Goal: Task Accomplishment & Management: Complete application form

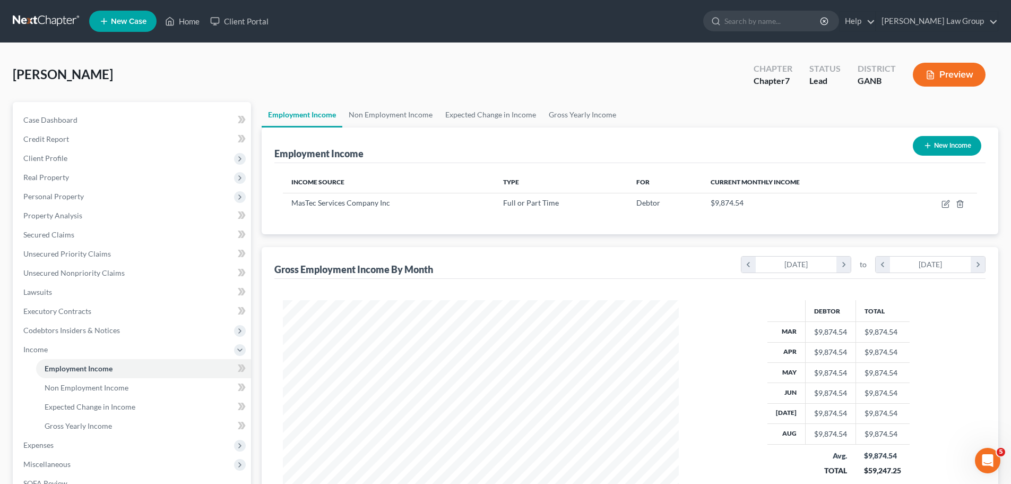
scroll to position [198, 417]
click at [177, 15] on link "Home" at bounding box center [182, 21] width 45 height 19
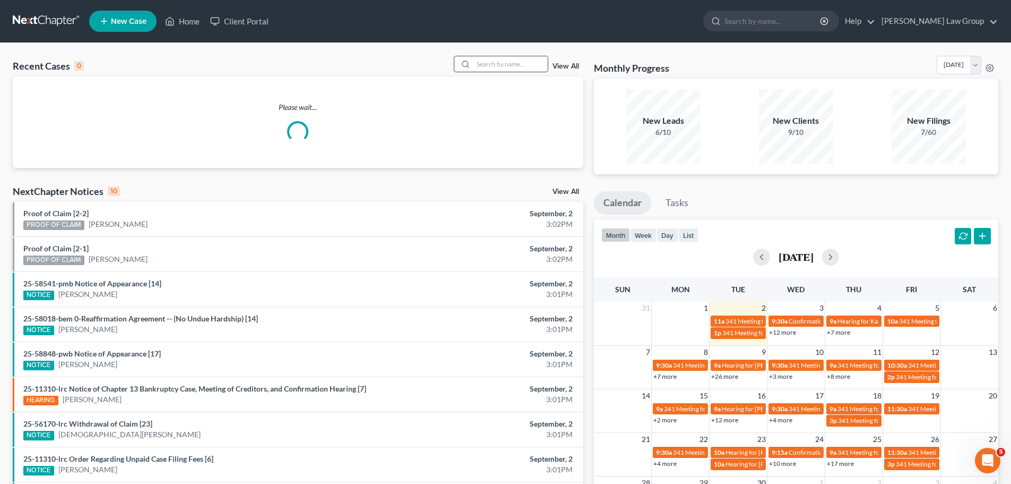
click at [479, 70] on input "search" at bounding box center [511, 63] width 74 height 15
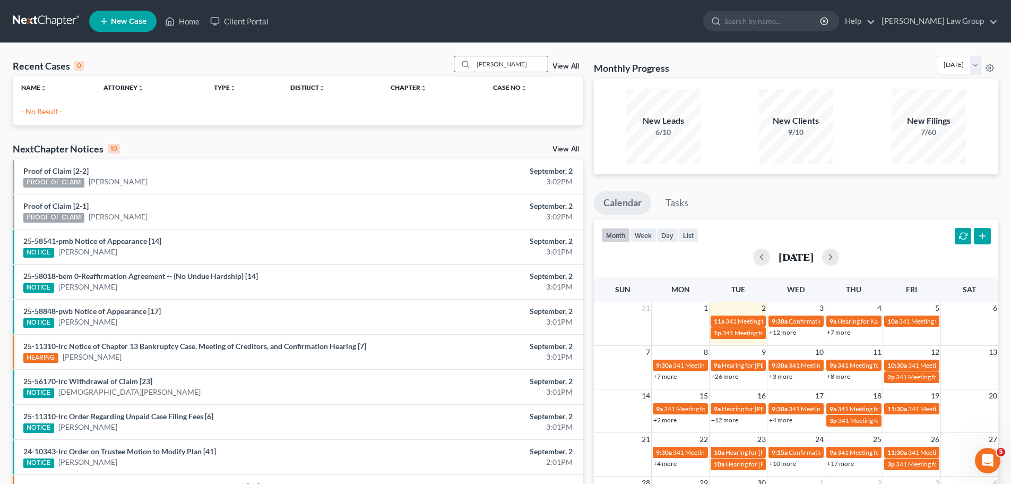
type input "[PERSON_NAME]"
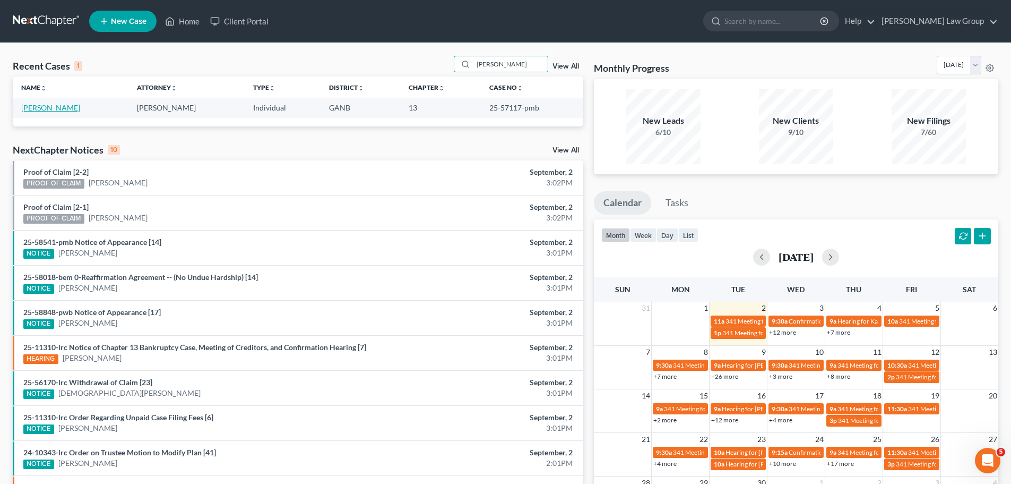
click at [48, 108] on link "[PERSON_NAME]" at bounding box center [50, 107] width 59 height 9
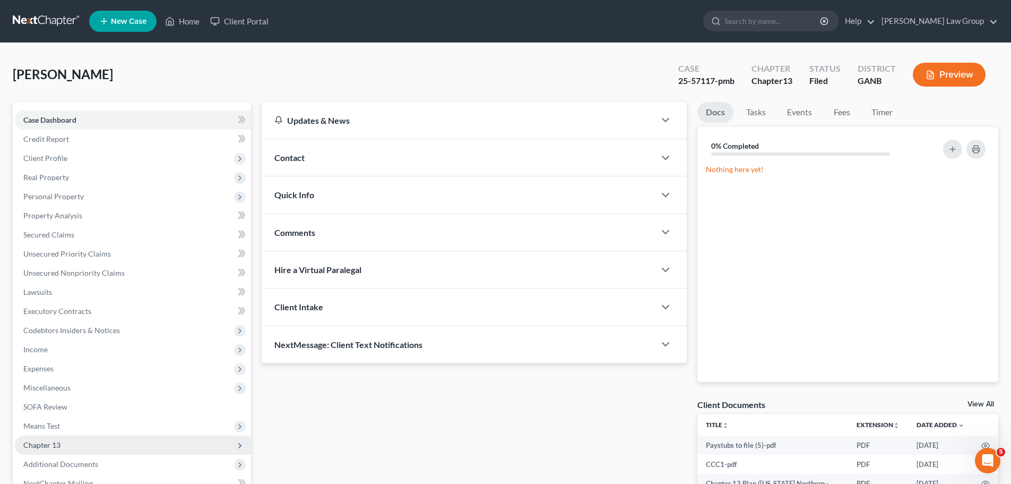
scroll to position [119, 0]
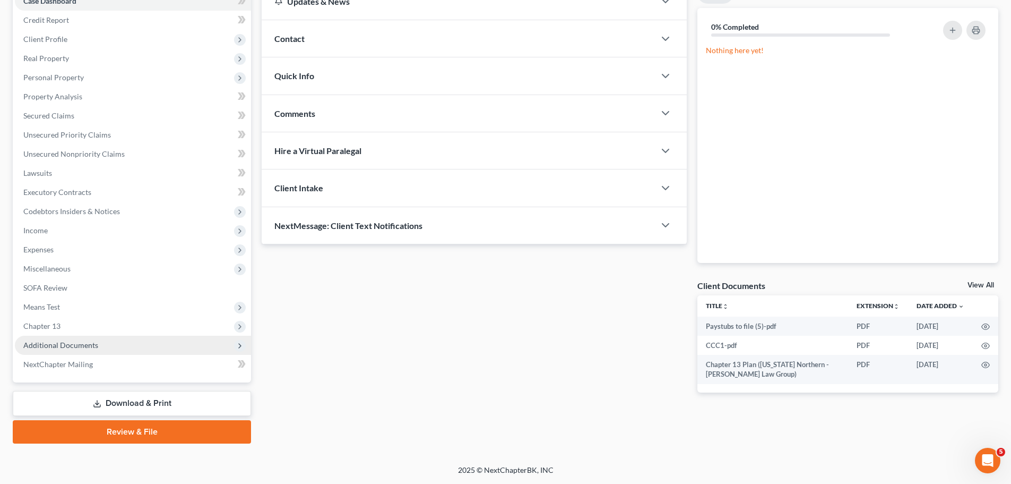
click at [86, 344] on span "Additional Documents" at bounding box center [60, 344] width 75 height 9
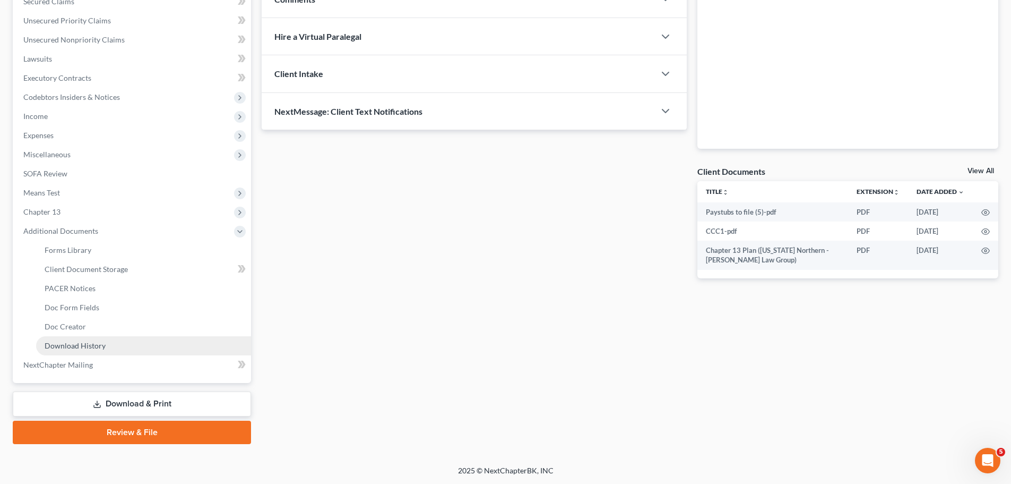
scroll to position [234, 0]
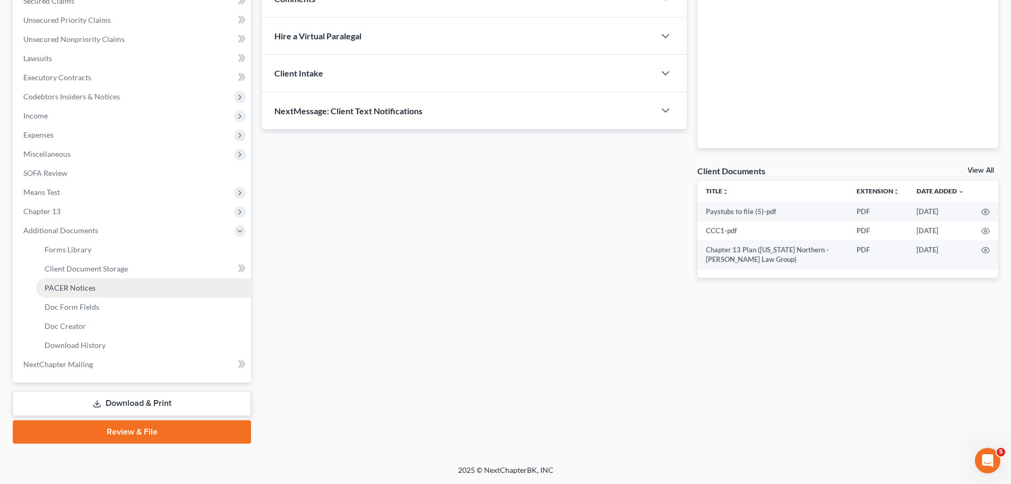
click at [98, 285] on link "PACER Notices" at bounding box center [143, 287] width 215 height 19
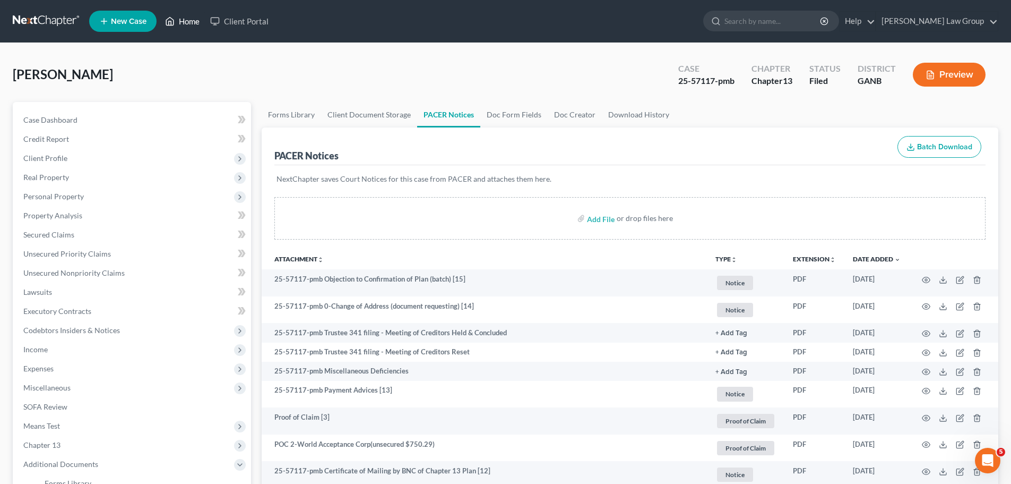
click at [196, 30] on link "Home" at bounding box center [182, 21] width 45 height 19
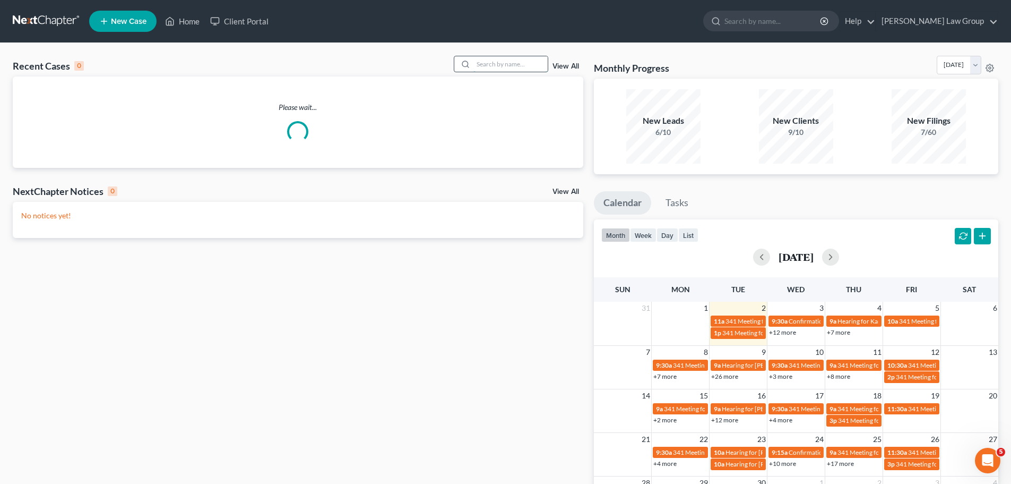
click at [494, 70] on input "search" at bounding box center [511, 63] width 74 height 15
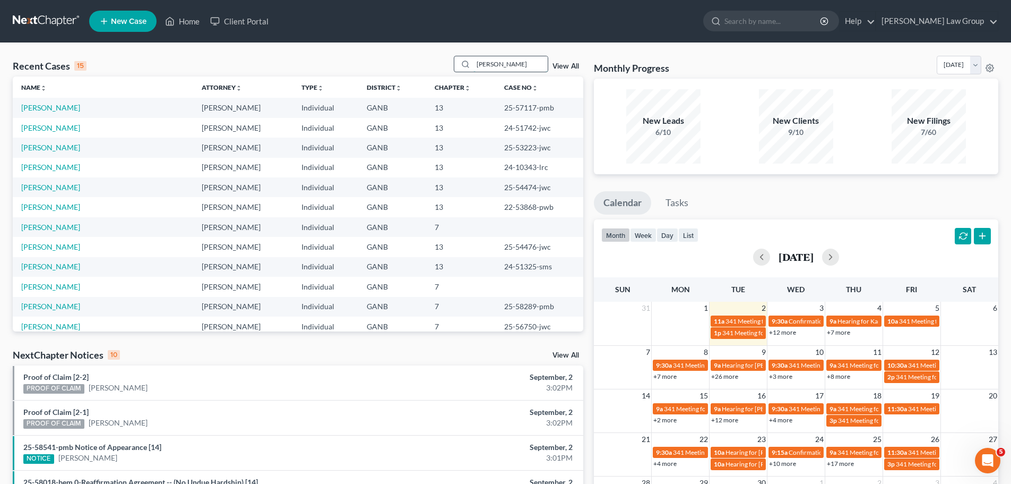
type input "[PERSON_NAME]"
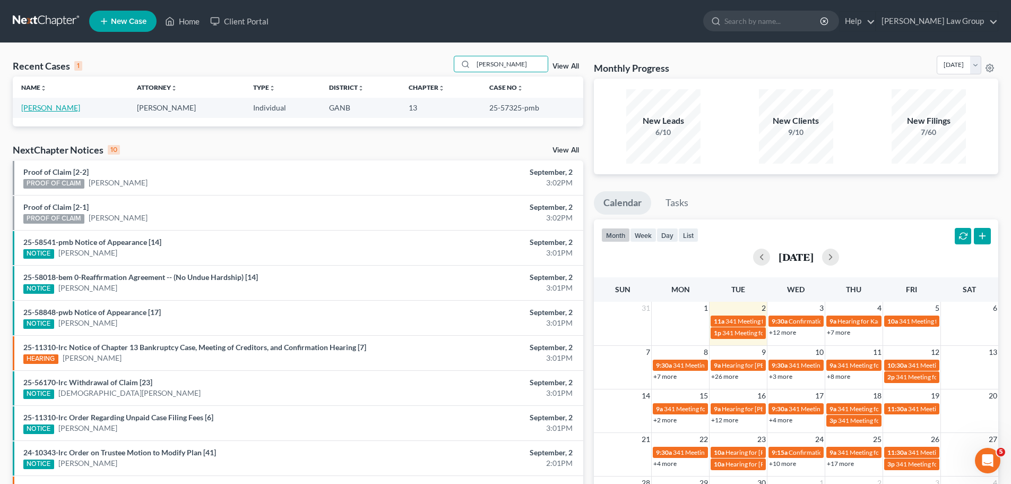
click at [46, 107] on link "[PERSON_NAME]" at bounding box center [50, 107] width 59 height 9
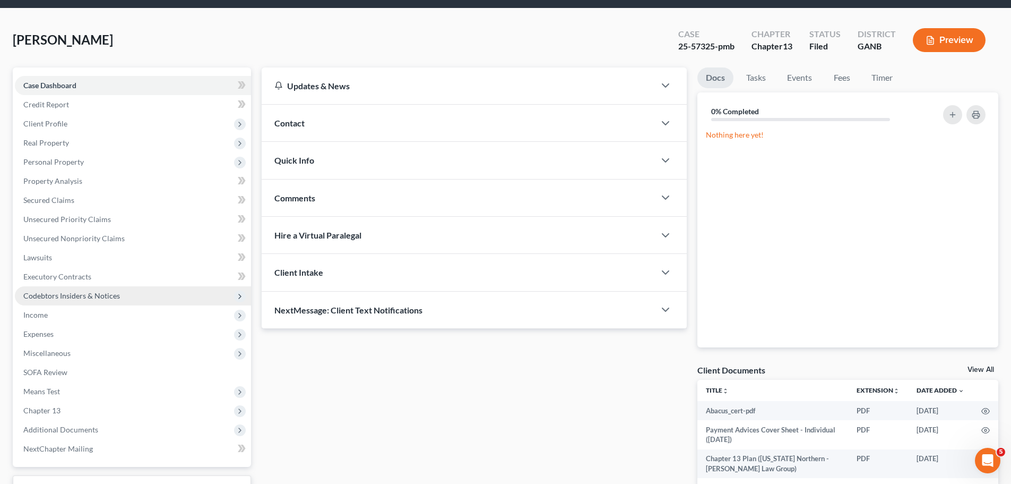
scroll to position [53, 0]
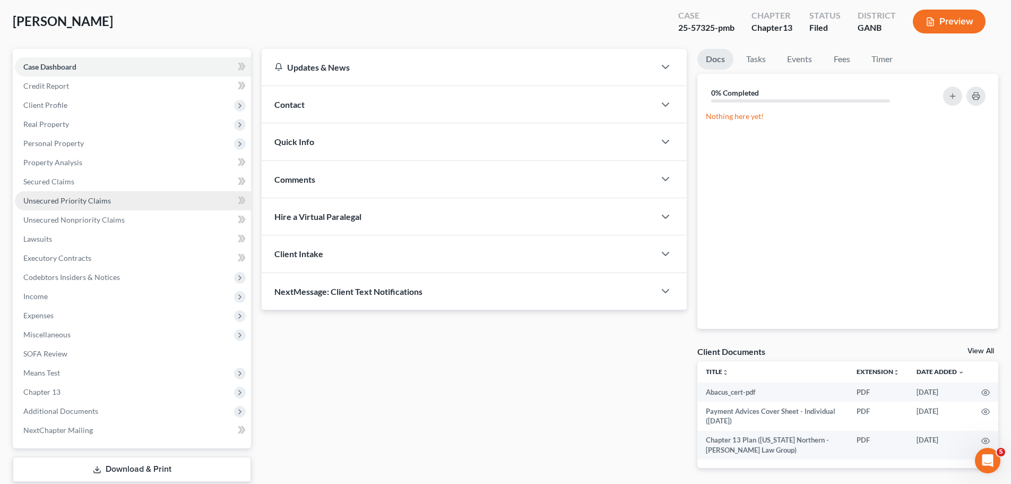
click at [102, 198] on span "Unsecured Priority Claims" at bounding box center [67, 200] width 88 height 9
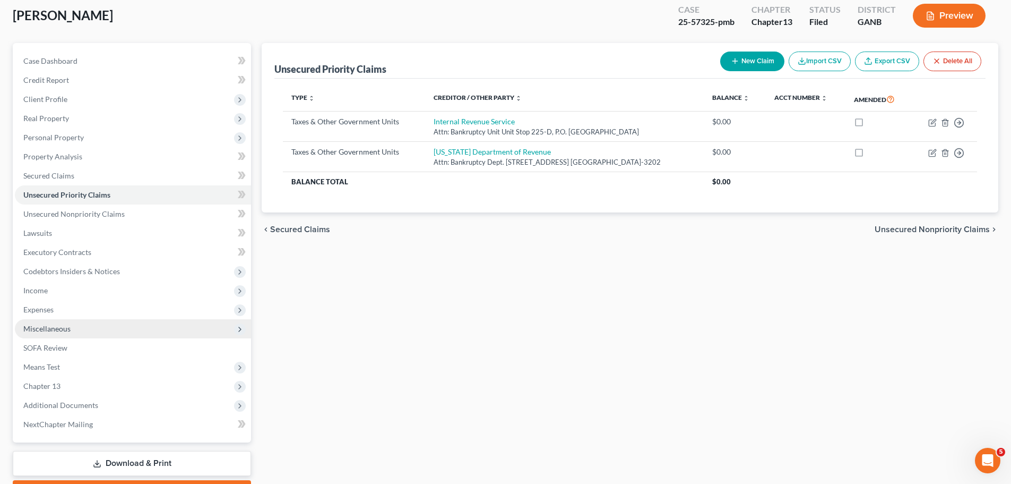
scroll to position [119, 0]
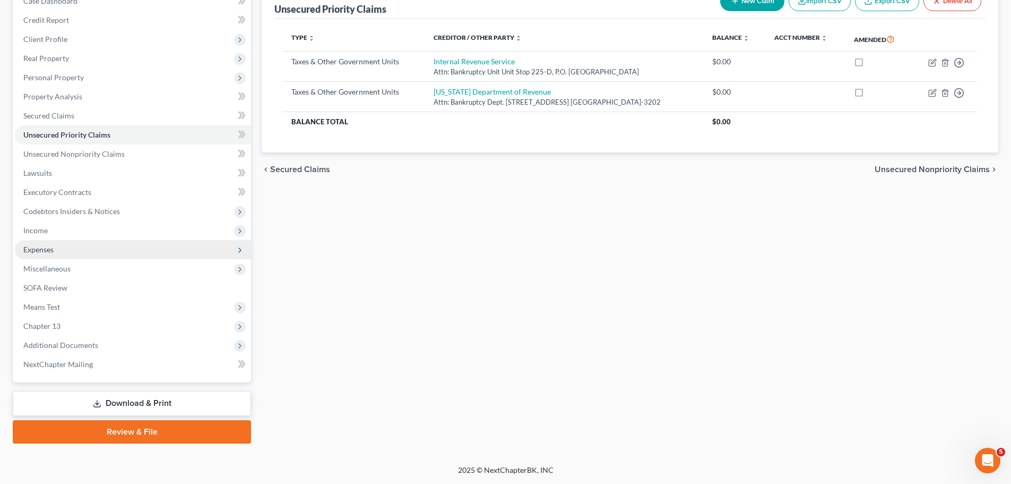
click at [75, 251] on span "Expenses" at bounding box center [133, 249] width 236 height 19
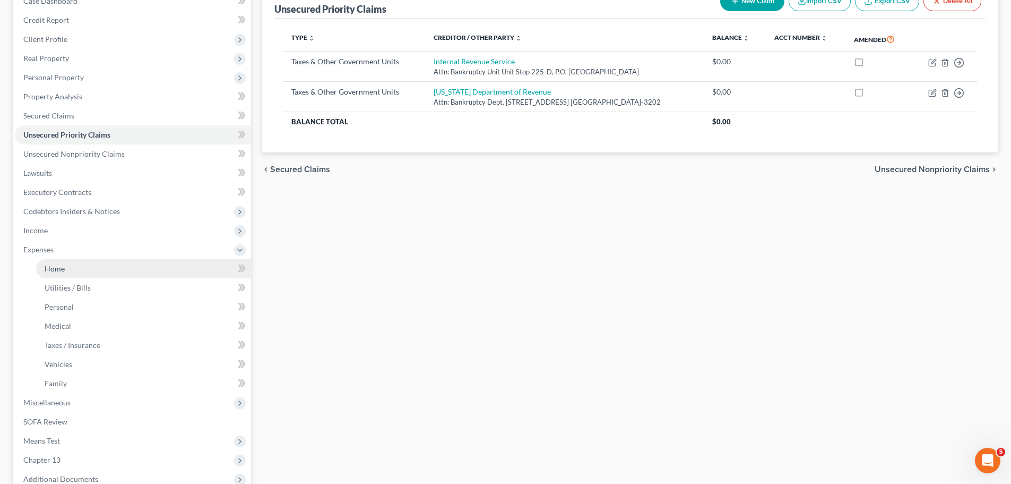
click at [88, 269] on link "Home" at bounding box center [143, 268] width 215 height 19
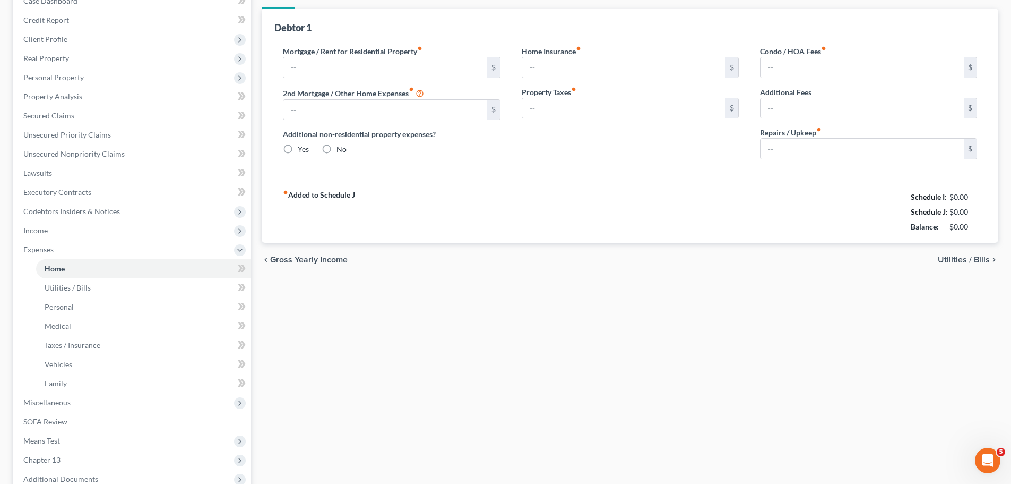
type input "2,000.00"
type input "0.00"
radio input "true"
type input "0.00"
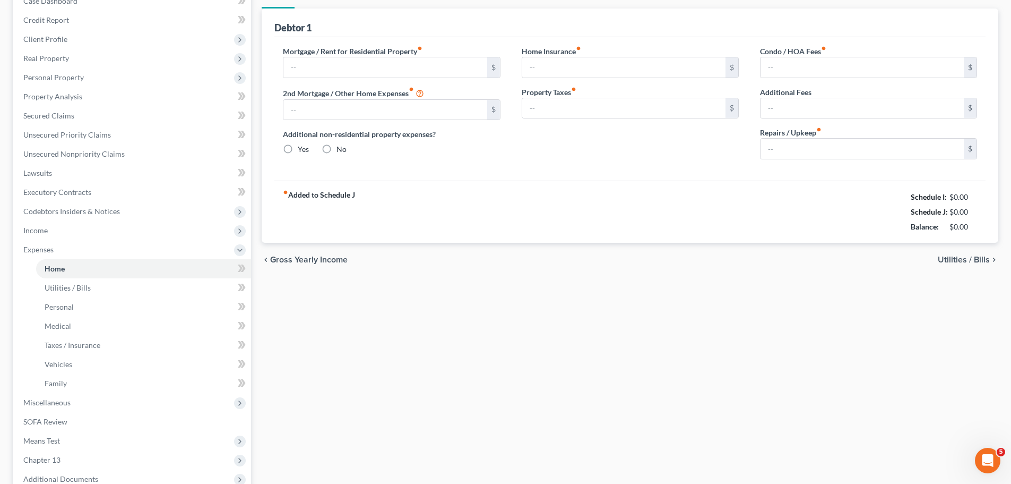
type input "0.00"
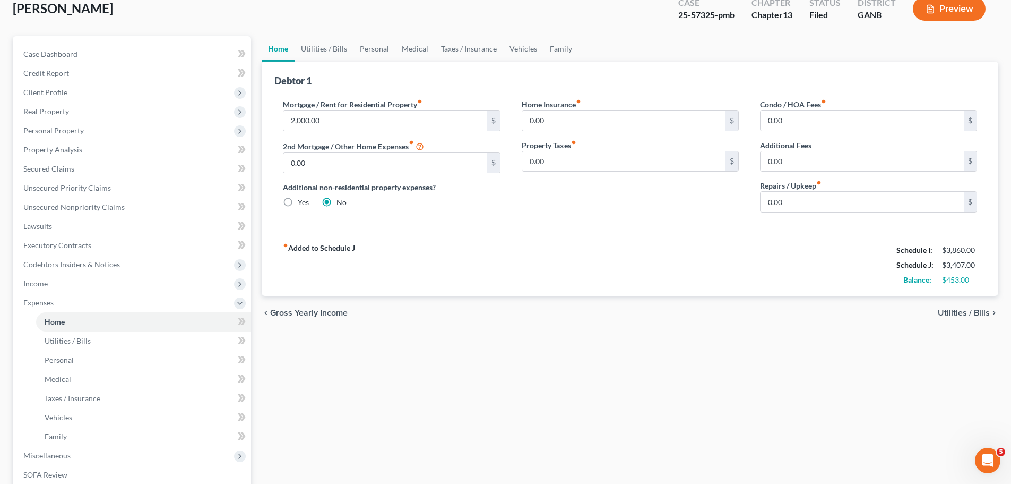
scroll to position [253, 0]
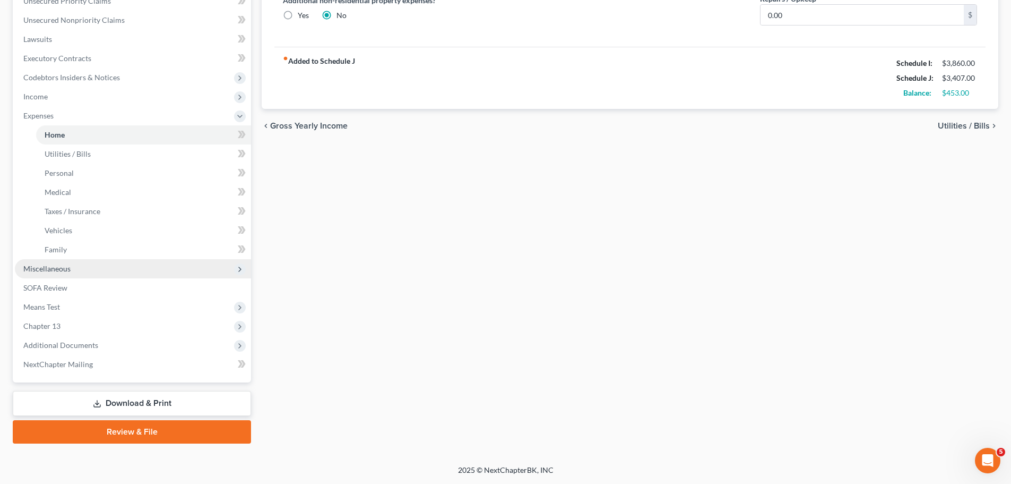
click at [81, 265] on span "Miscellaneous" at bounding box center [133, 268] width 236 height 19
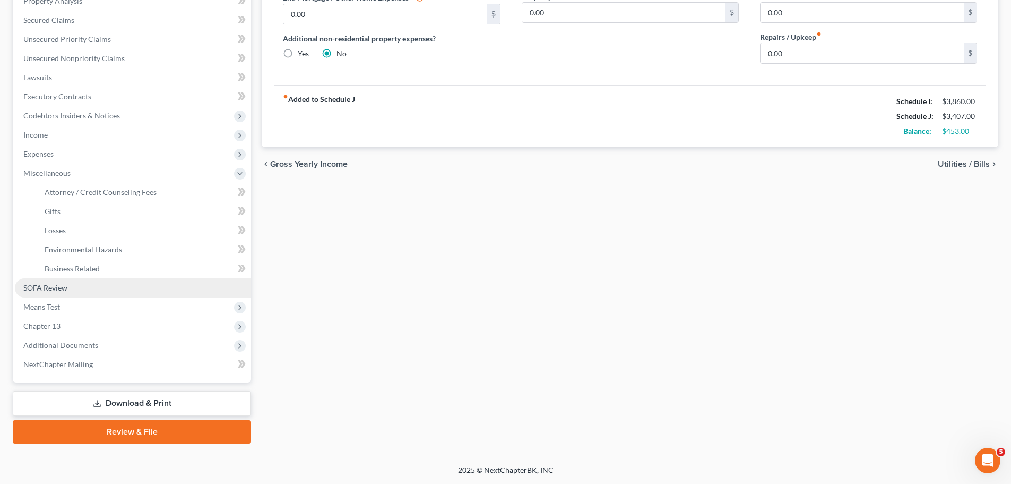
scroll to position [215, 0]
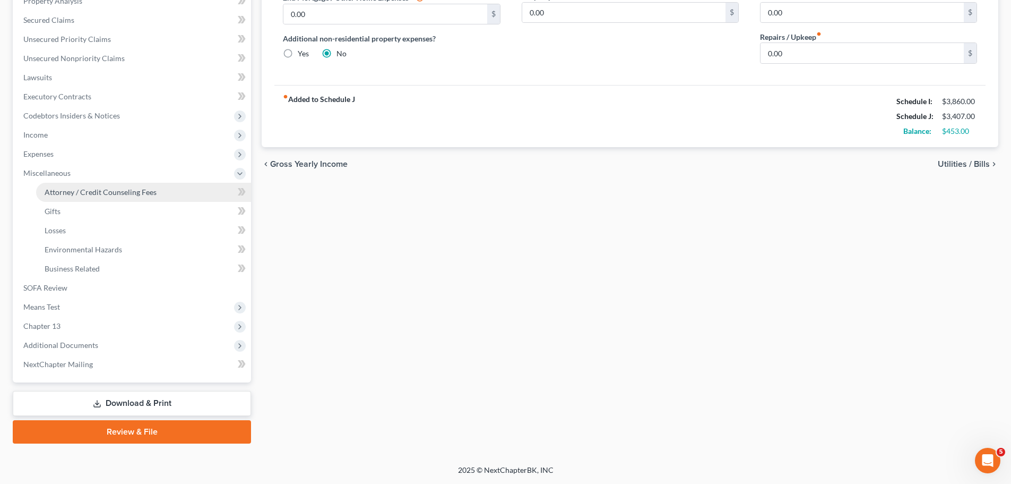
click at [163, 200] on link "Attorney / Credit Counseling Fees" at bounding box center [143, 192] width 215 height 19
select select "1"
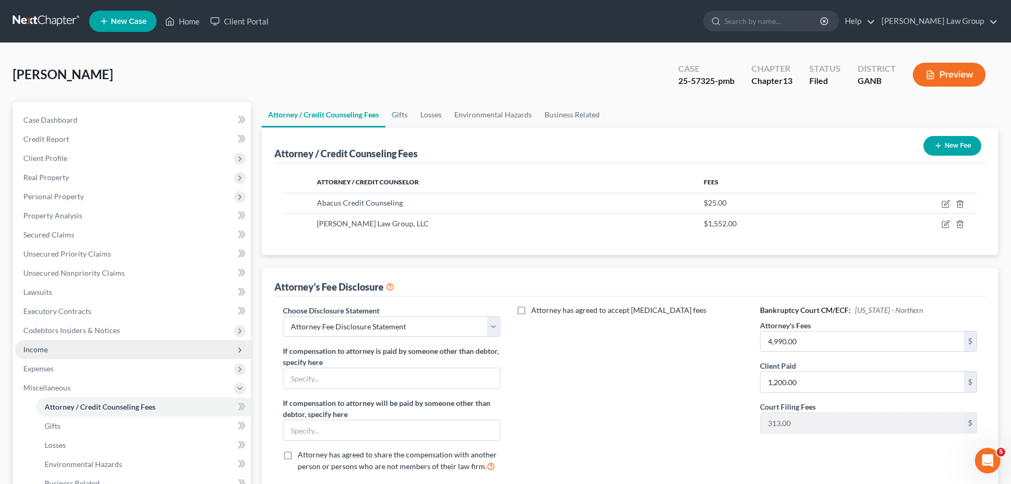
click at [87, 348] on span "Income" at bounding box center [133, 349] width 236 height 19
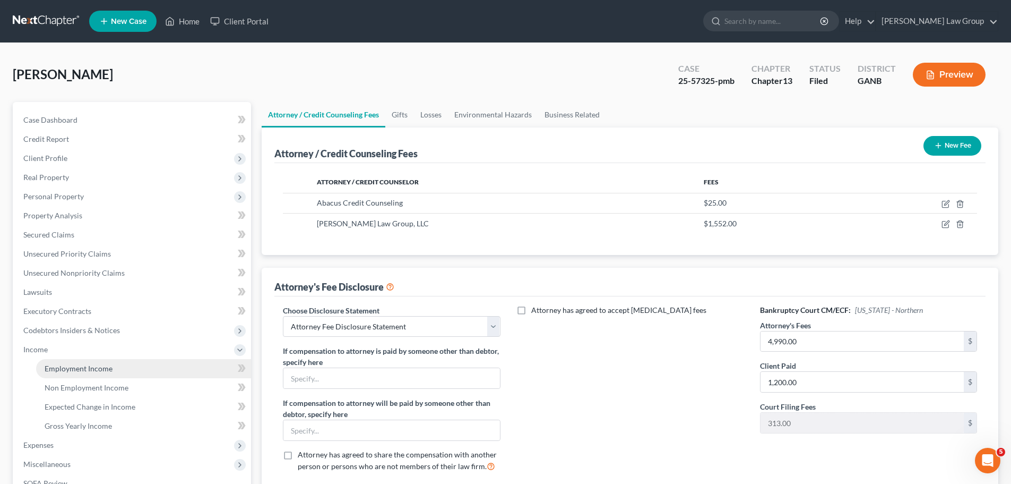
click at [134, 362] on link "Employment Income" at bounding box center [143, 368] width 215 height 19
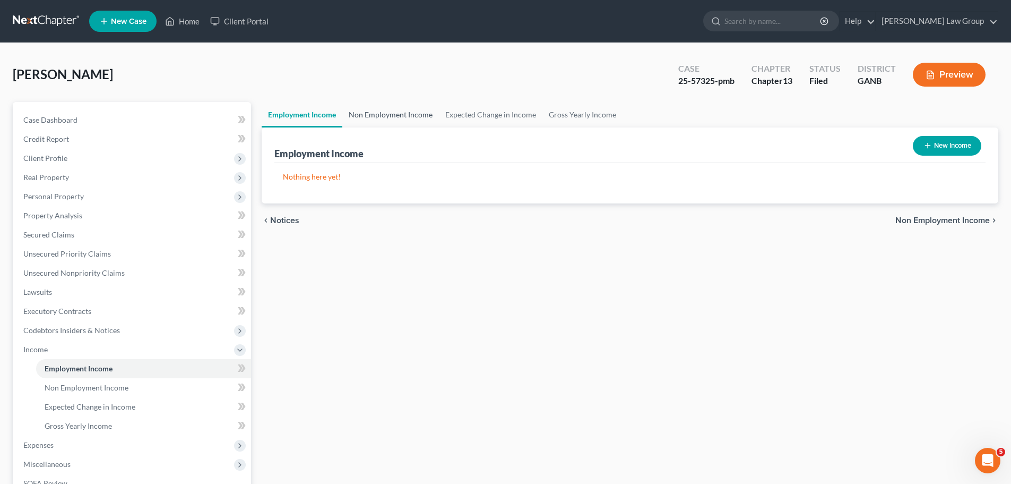
click at [362, 118] on link "Non Employment Income" at bounding box center [390, 114] width 97 height 25
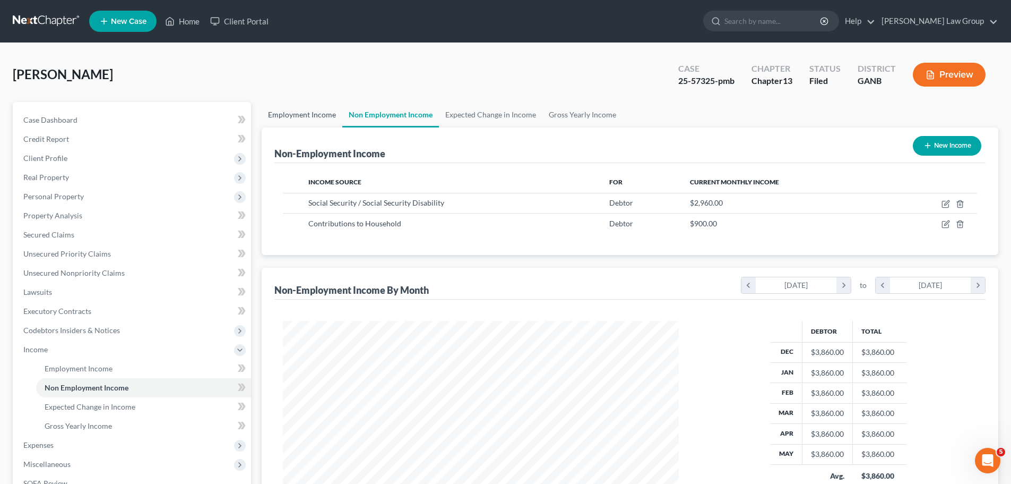
scroll to position [198, 417]
click at [182, 24] on link "Home" at bounding box center [182, 21] width 45 height 19
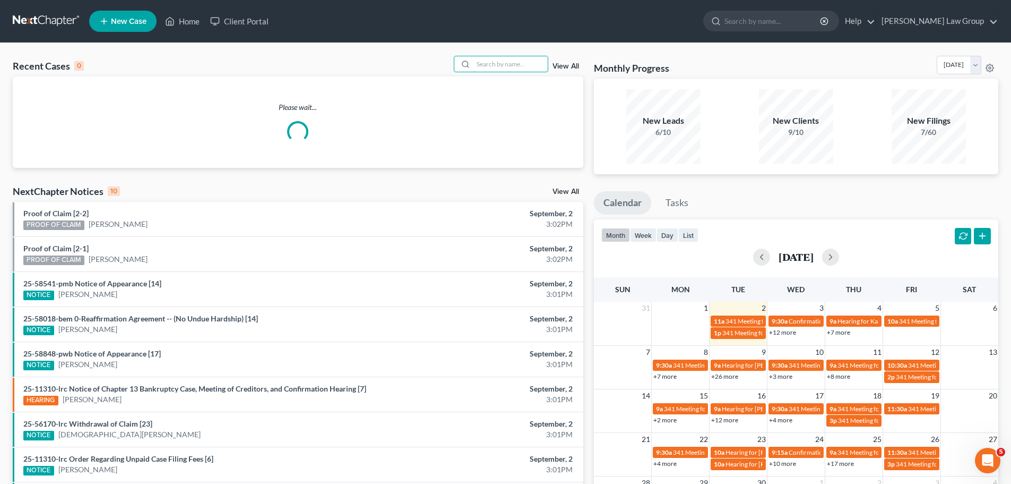
click at [507, 68] on input "search" at bounding box center [511, 63] width 74 height 15
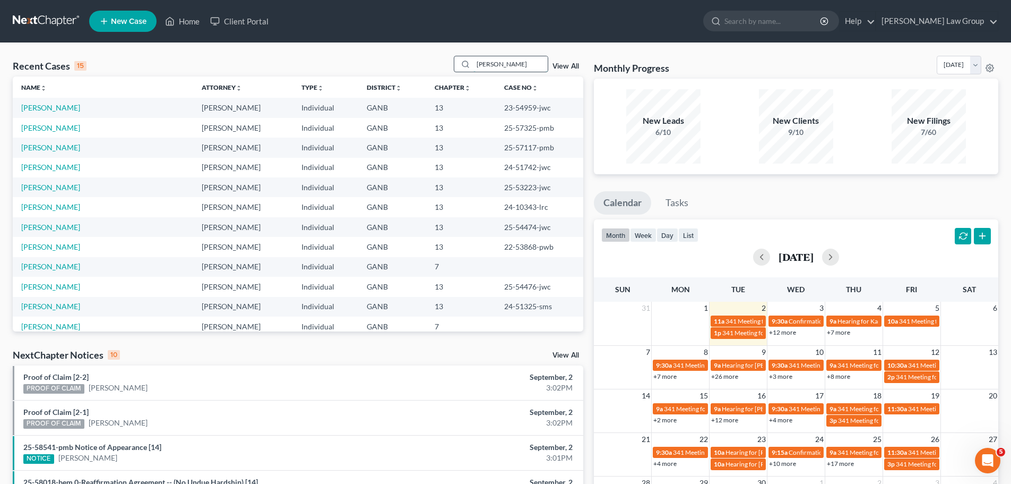
type input "[PERSON_NAME]"
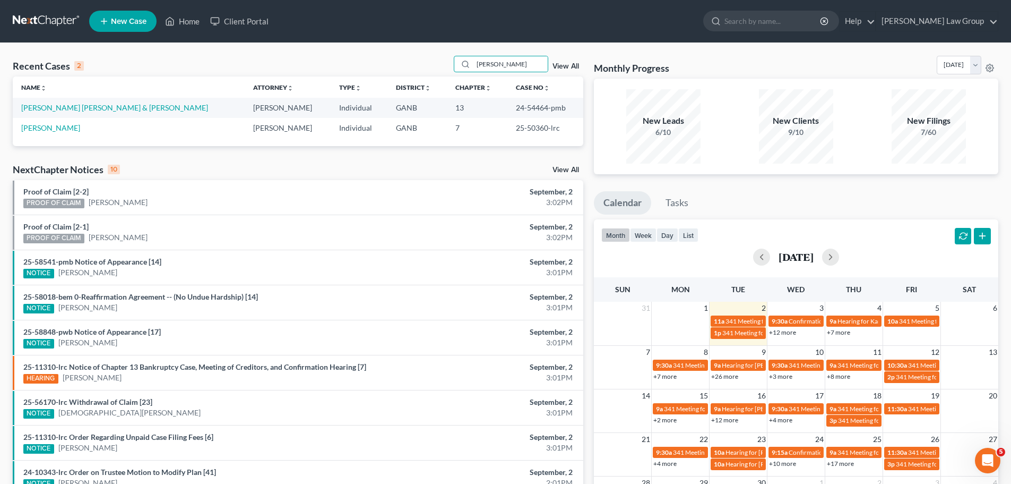
click at [85, 102] on td "[PERSON_NAME] [PERSON_NAME] & [PERSON_NAME]" at bounding box center [129, 108] width 232 height 20
click at [82, 104] on link "[PERSON_NAME] [PERSON_NAME] & [PERSON_NAME]" at bounding box center [114, 107] width 187 height 9
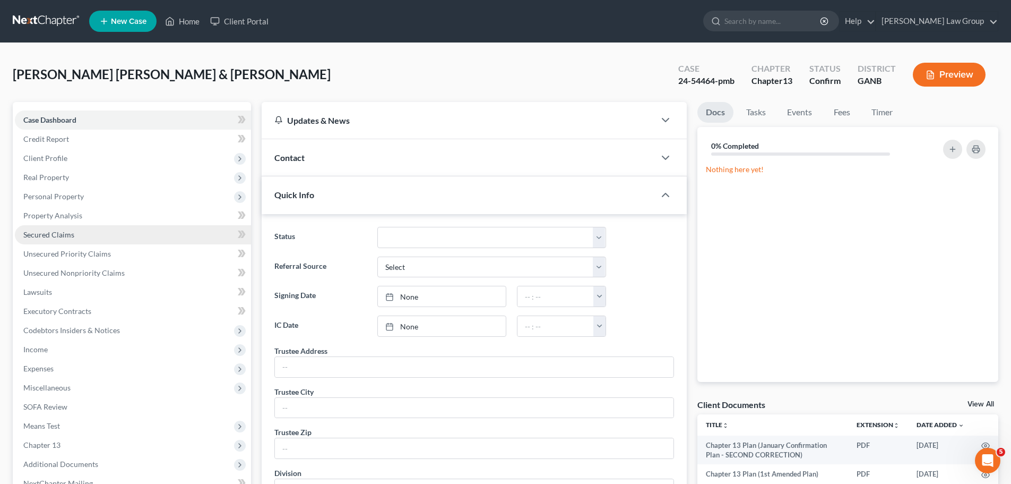
scroll to position [227, 0]
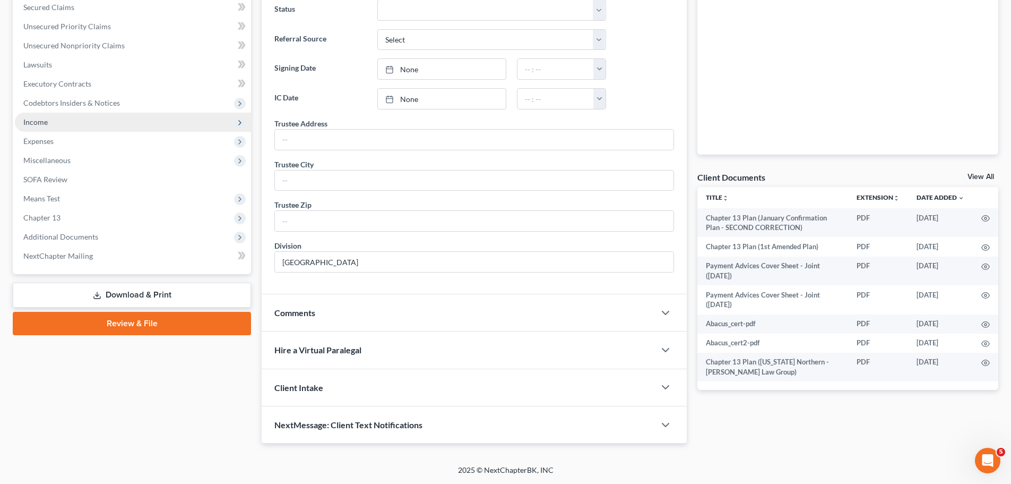
click at [65, 129] on span "Income" at bounding box center [133, 122] width 236 height 19
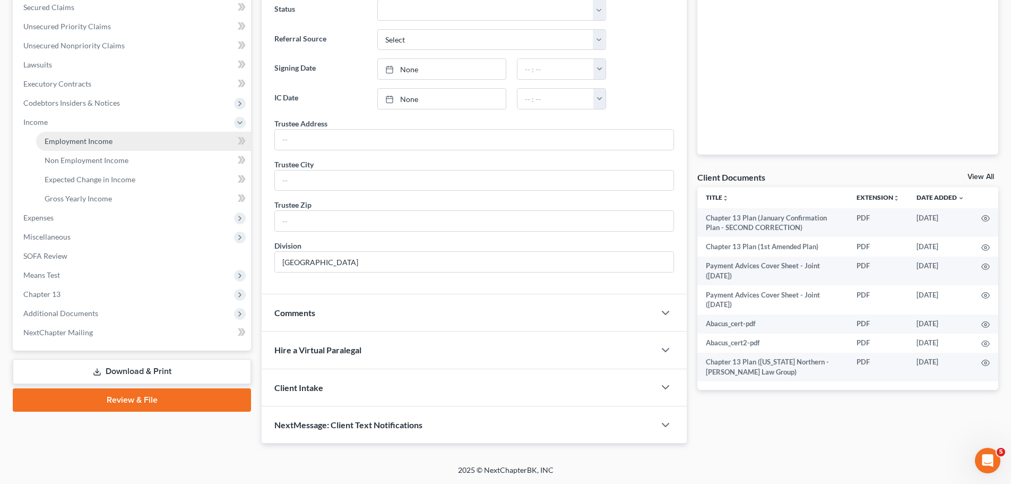
click at [109, 138] on span "Employment Income" at bounding box center [79, 140] width 68 height 9
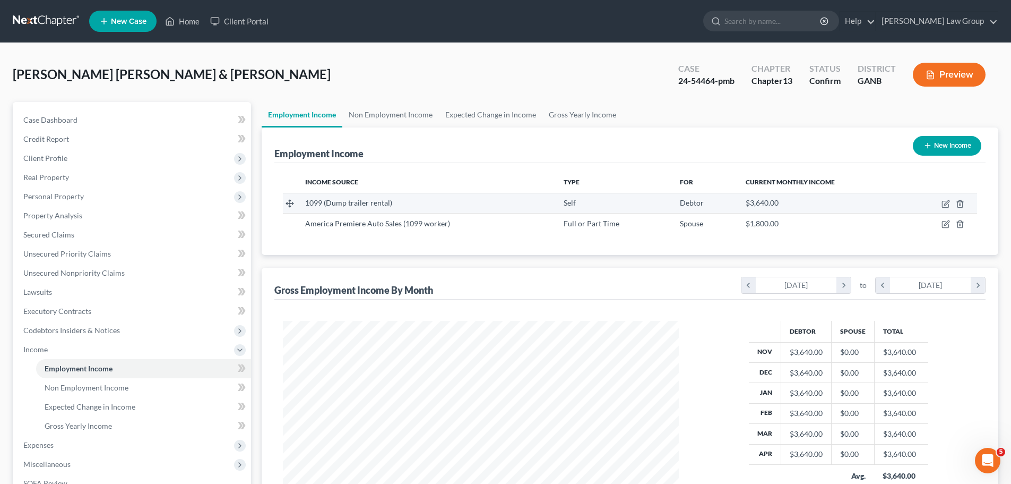
scroll to position [198, 417]
drag, startPoint x: 199, startPoint y: 22, endPoint x: 273, endPoint y: 37, distance: 76.3
click at [199, 22] on link "Home" at bounding box center [182, 21] width 45 height 19
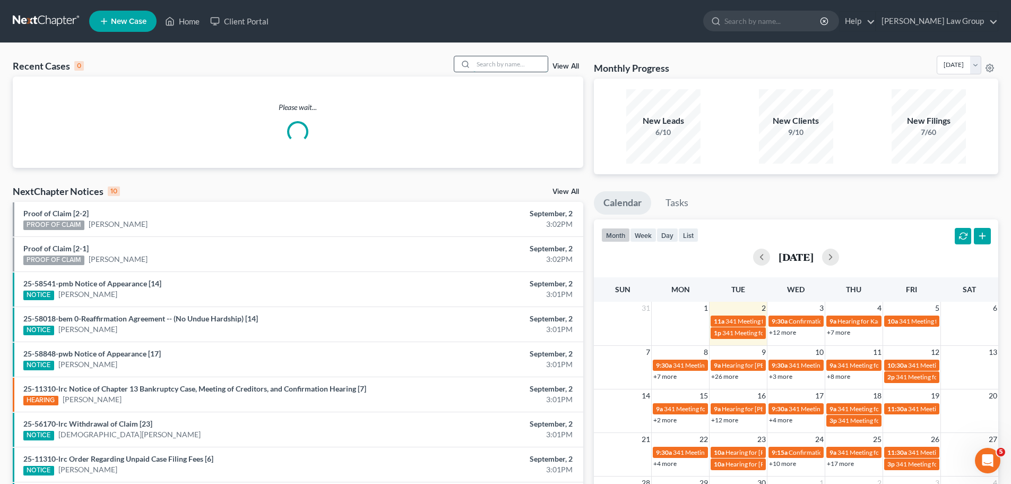
click at [502, 63] on input "search" at bounding box center [511, 63] width 74 height 15
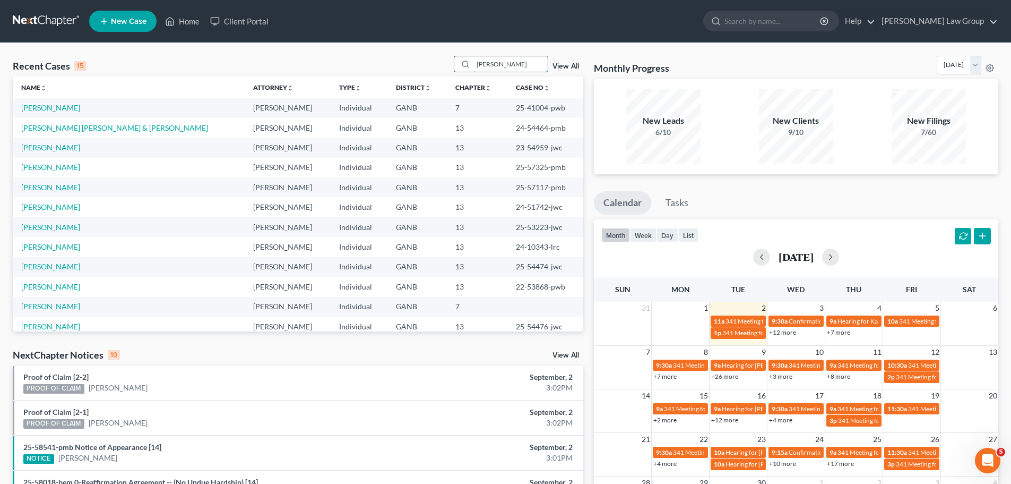
type input "[PERSON_NAME]"
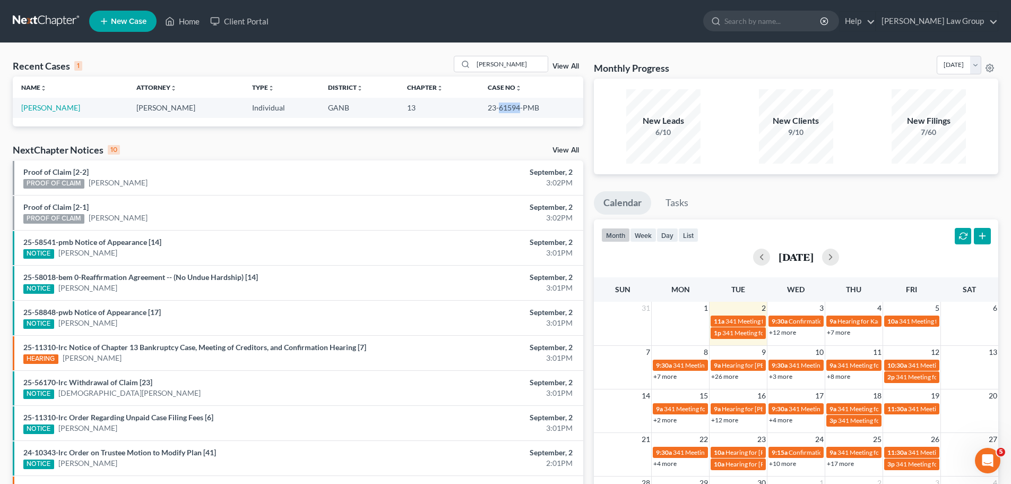
drag, startPoint x: 515, startPoint y: 108, endPoint x: 493, endPoint y: 116, distance: 22.7
click at [493, 116] on td "23-61594-PMB" at bounding box center [531, 108] width 104 height 20
copy td "61594"
click at [46, 104] on link "[PERSON_NAME]" at bounding box center [50, 107] width 59 height 9
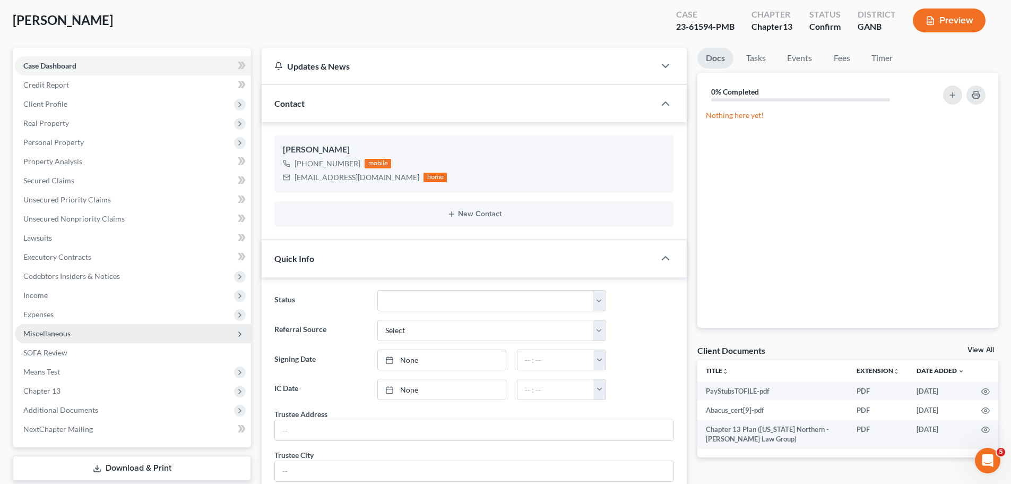
scroll to position [106, 0]
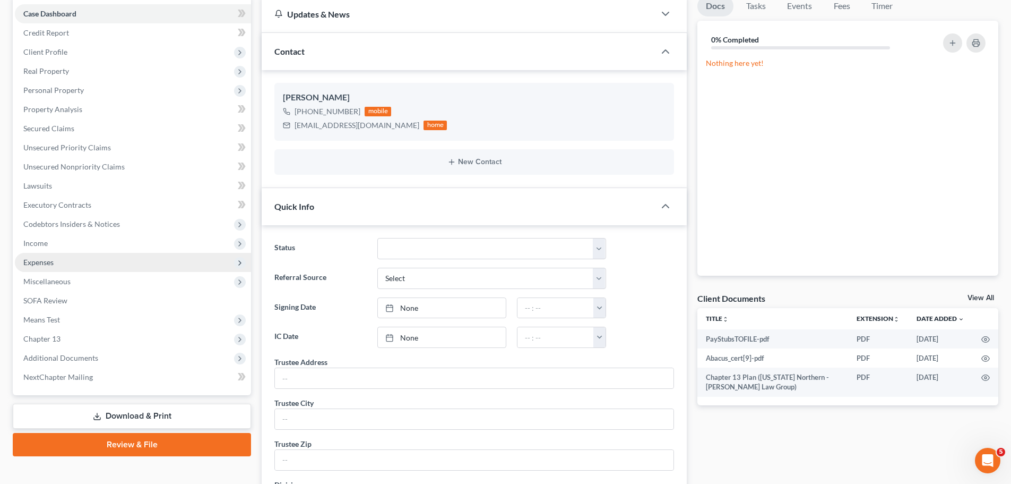
drag, startPoint x: 48, startPoint y: 248, endPoint x: 114, endPoint y: 263, distance: 67.1
click at [48, 248] on span "Income" at bounding box center [133, 243] width 236 height 19
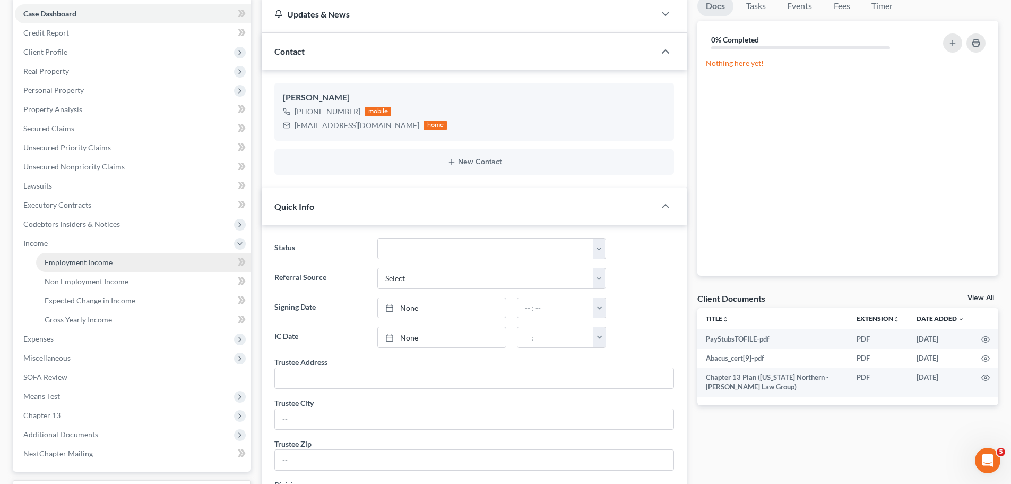
click at [115, 263] on link "Employment Income" at bounding box center [143, 262] width 215 height 19
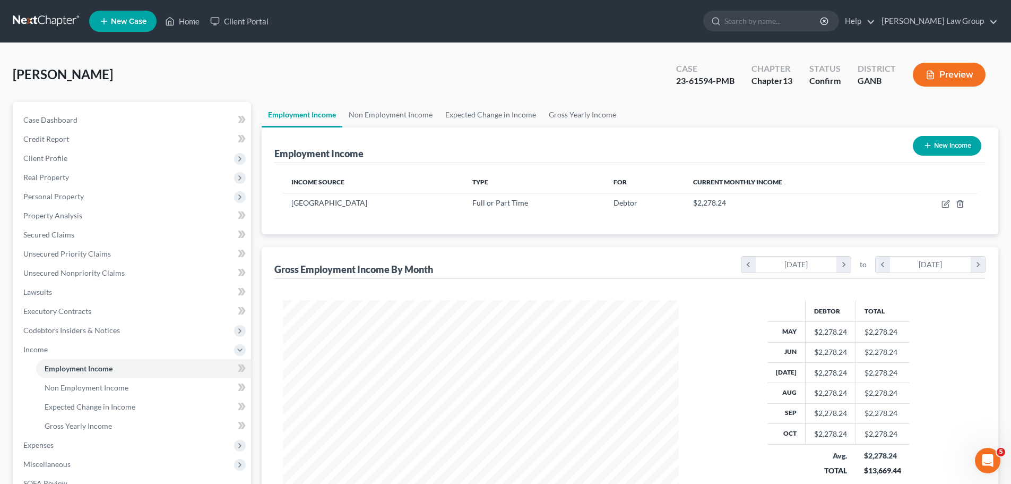
scroll to position [198, 417]
click at [391, 112] on link "Non Employment Income" at bounding box center [390, 114] width 97 height 25
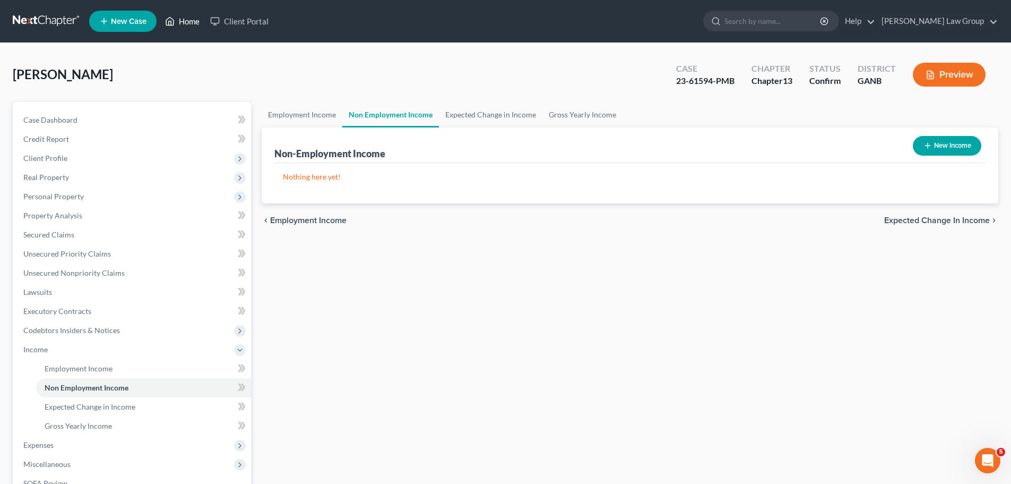
click at [196, 23] on link "Home" at bounding box center [182, 21] width 45 height 19
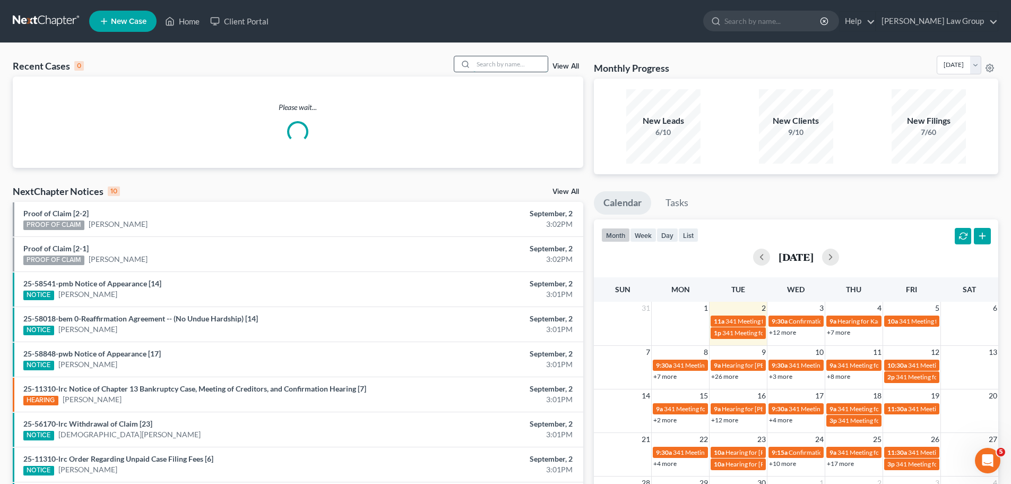
click at [515, 63] on input "search" at bounding box center [511, 63] width 74 height 15
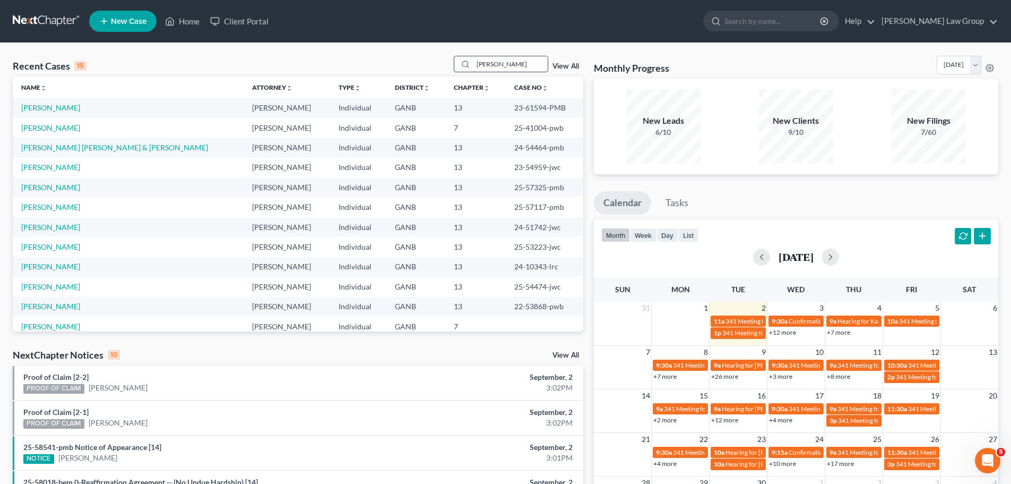
type input "[PERSON_NAME]"
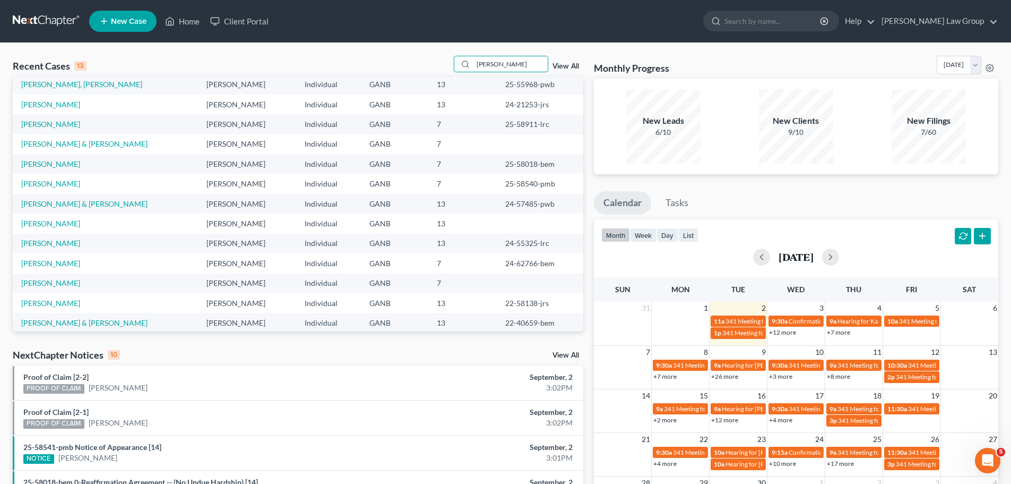
scroll to position [33, 0]
